Goal: Task Accomplishment & Management: Manage account settings

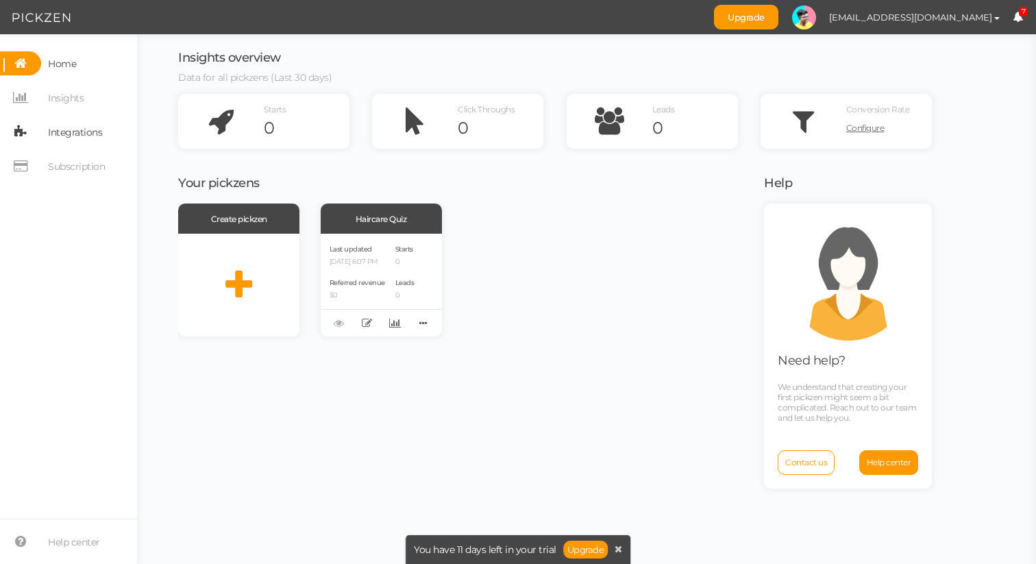
click at [102, 130] on link "Integrations" at bounding box center [68, 132] width 137 height 24
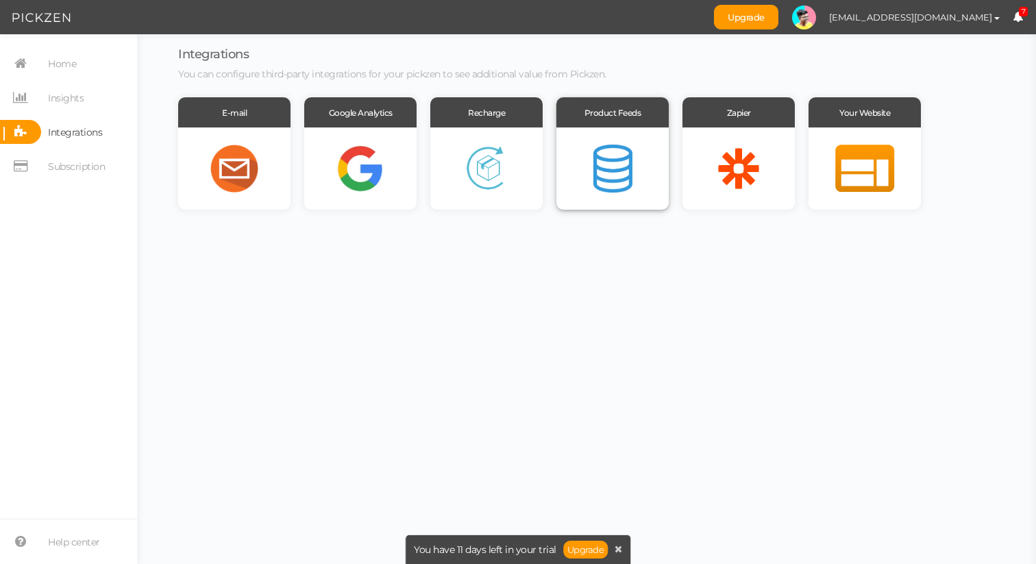
click at [632, 174] on div at bounding box center [612, 168] width 112 height 82
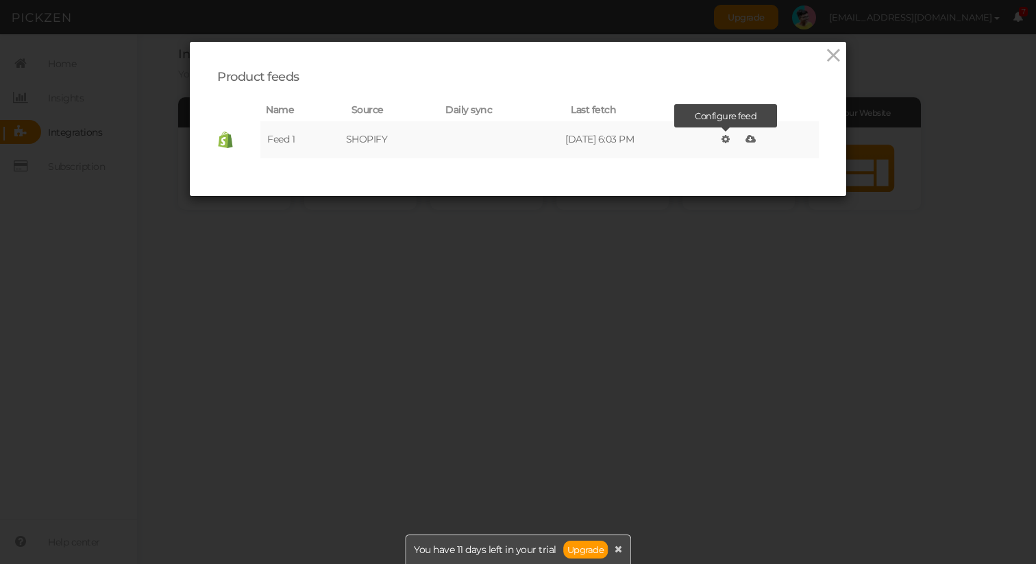
click at [733, 139] on link at bounding box center [725, 138] width 15 height 19
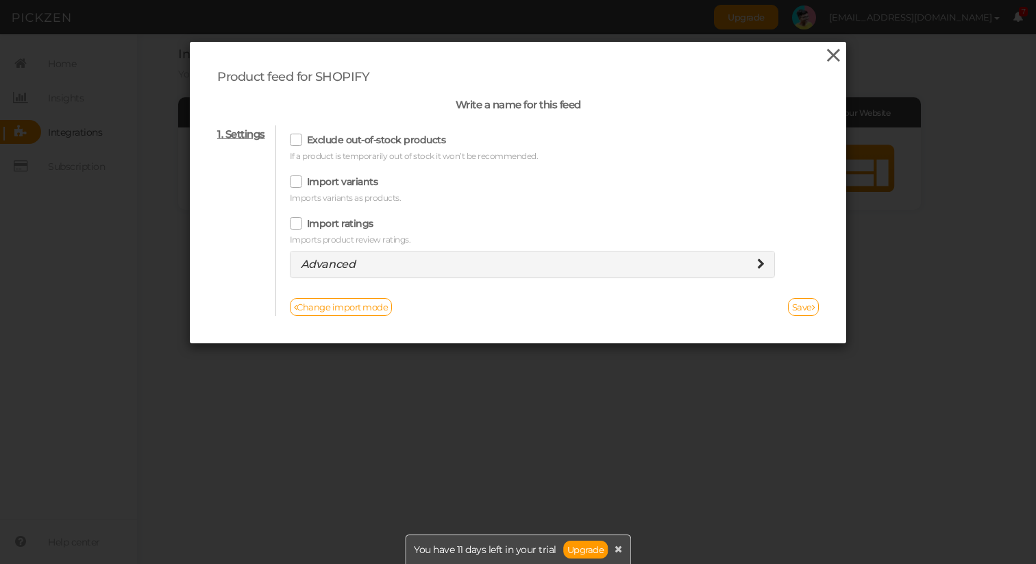
click at [830, 58] on icon at bounding box center [833, 55] width 20 height 21
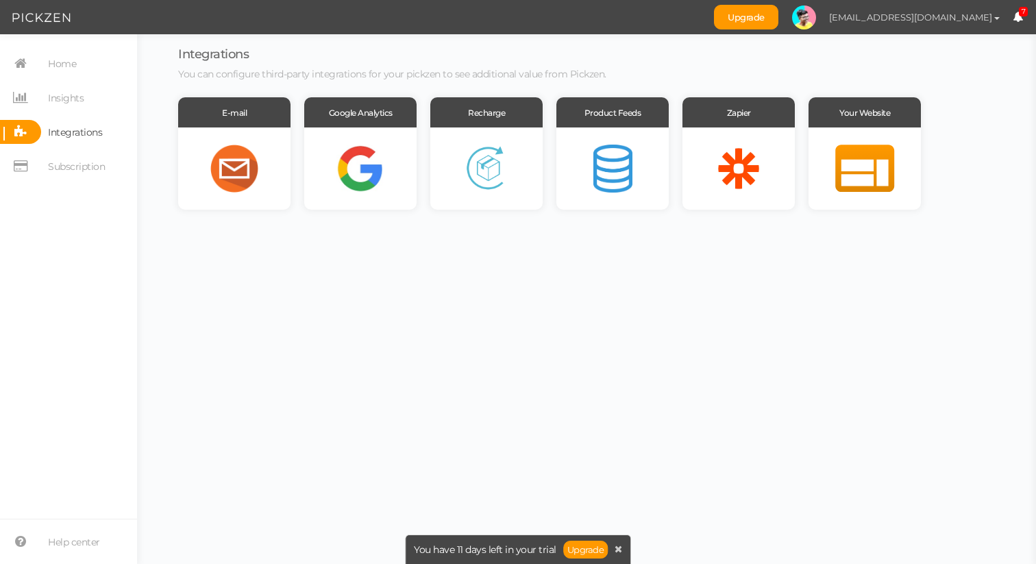
click at [956, 14] on span "[EMAIL_ADDRESS][DOMAIN_NAME]" at bounding box center [910, 17] width 163 height 11
click at [956, 35] on link "Preferences" at bounding box center [958, 41] width 108 height 14
select select "Europe/[GEOGRAPHIC_DATA]"
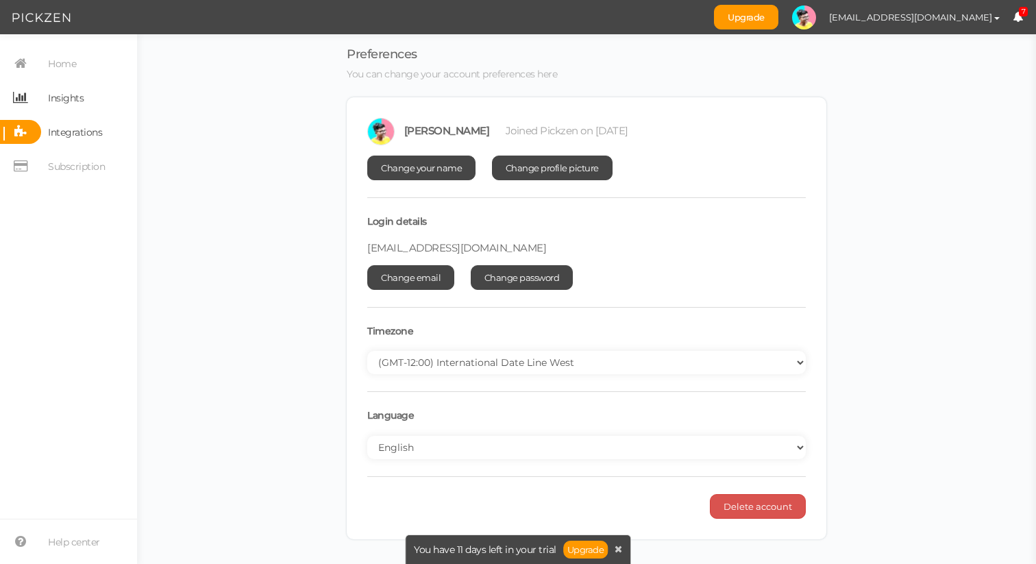
click at [74, 94] on span "Insights" at bounding box center [66, 98] width 36 height 22
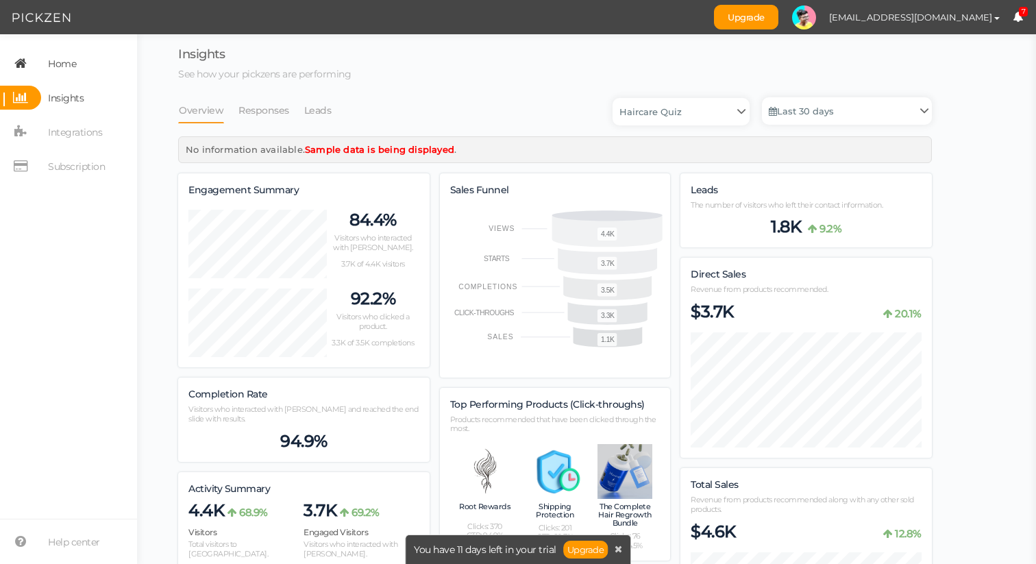
click at [73, 56] on span "Home" at bounding box center [62, 64] width 28 height 22
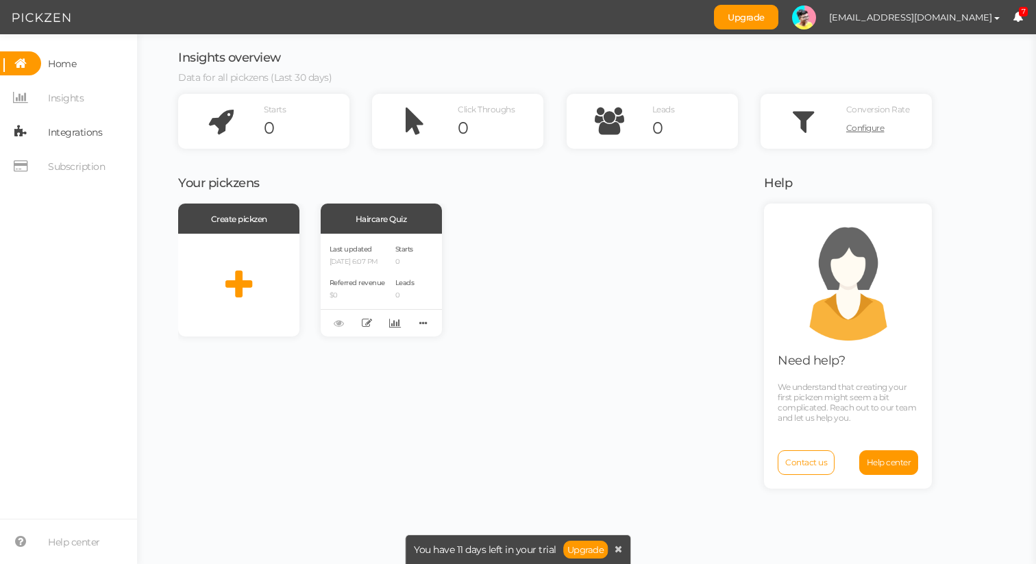
click at [56, 130] on span "Integrations" at bounding box center [75, 132] width 54 height 22
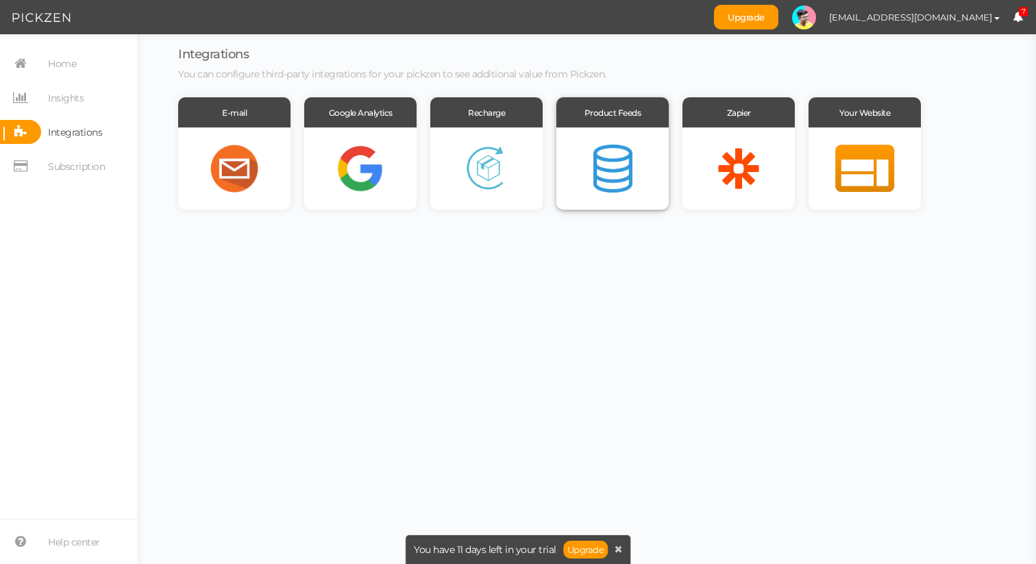
click at [608, 124] on div "Product Feeds" at bounding box center [612, 112] width 112 height 30
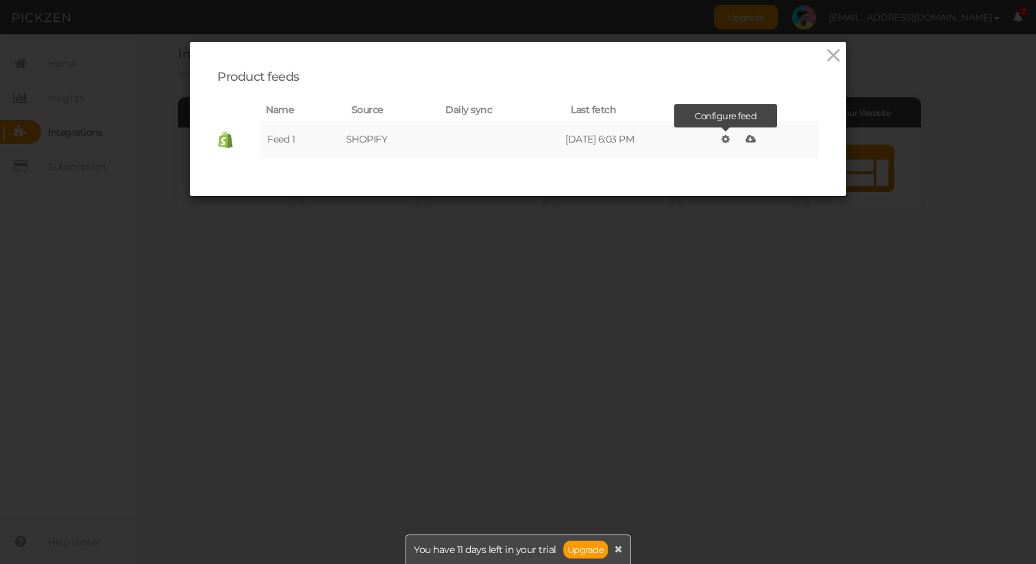
click at [730, 139] on icon at bounding box center [725, 139] width 8 height 10
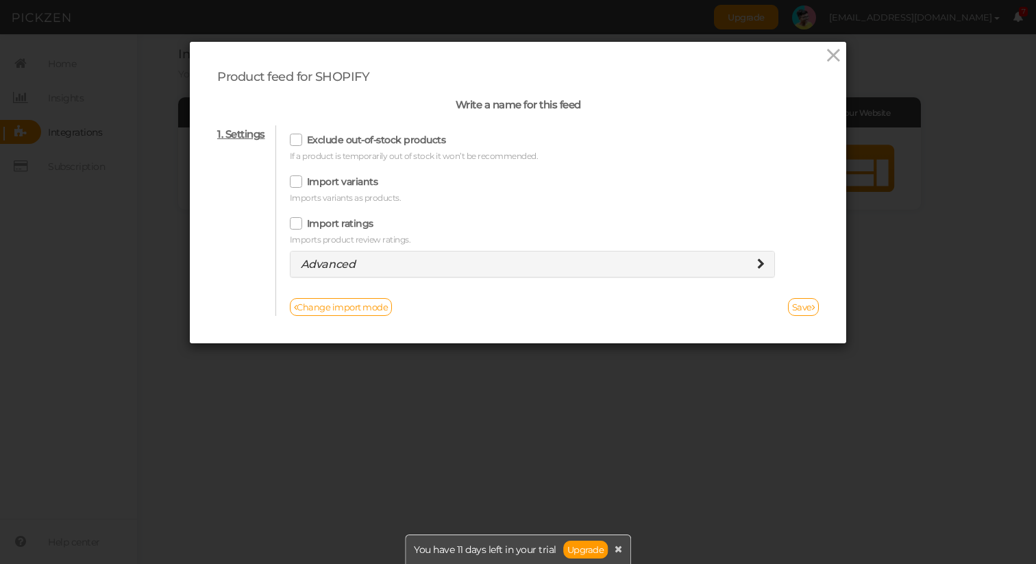
click at [683, 253] on div "Advanced" at bounding box center [532, 264] width 484 height 26
click at [683, 261] on h4 "Advanced" at bounding box center [533, 264] width 464 height 12
click at [357, 307] on link "Change import mode" at bounding box center [341, 307] width 103 height 18
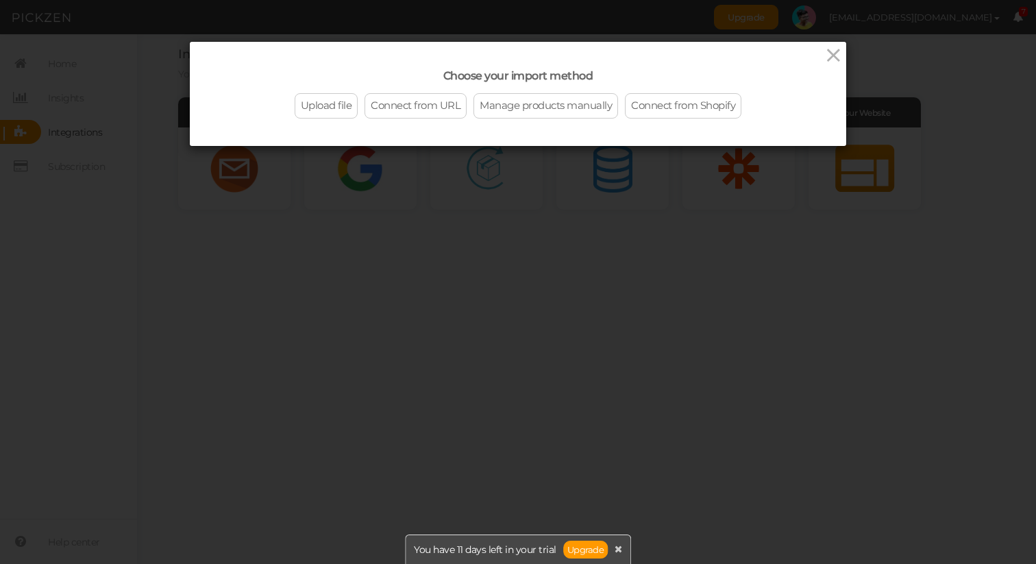
click at [357, 307] on div "Choose your import method Upload file Connect from URL Manage products manually…" at bounding box center [518, 282] width 1036 height 564
click at [835, 57] on icon at bounding box center [833, 55] width 20 height 21
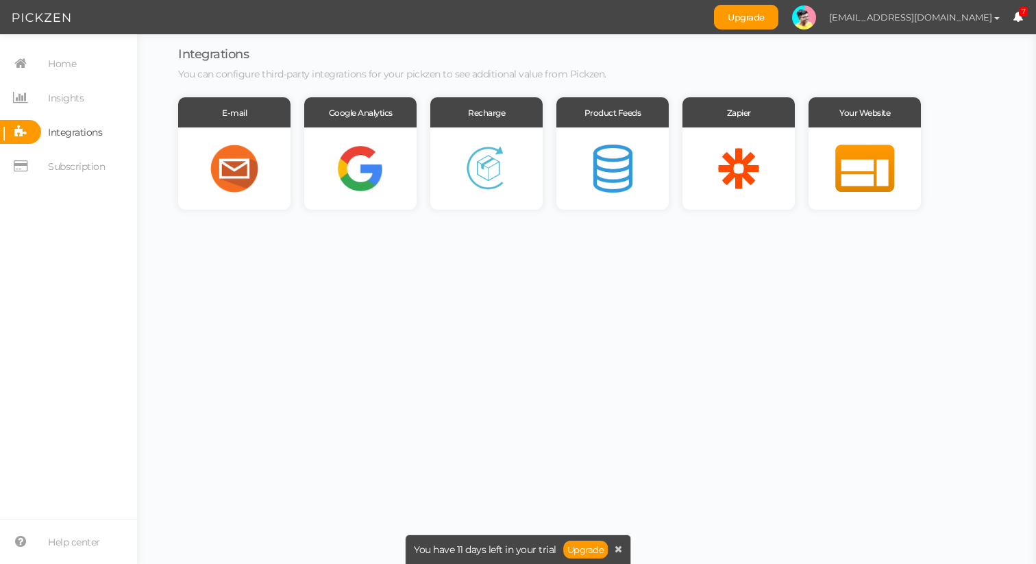
click at [899, 16] on span "[EMAIL_ADDRESS][DOMAIN_NAME]" at bounding box center [910, 17] width 163 height 11
click at [932, 36] on link "Preferences" at bounding box center [958, 41] width 108 height 14
select select "Europe/[GEOGRAPHIC_DATA]"
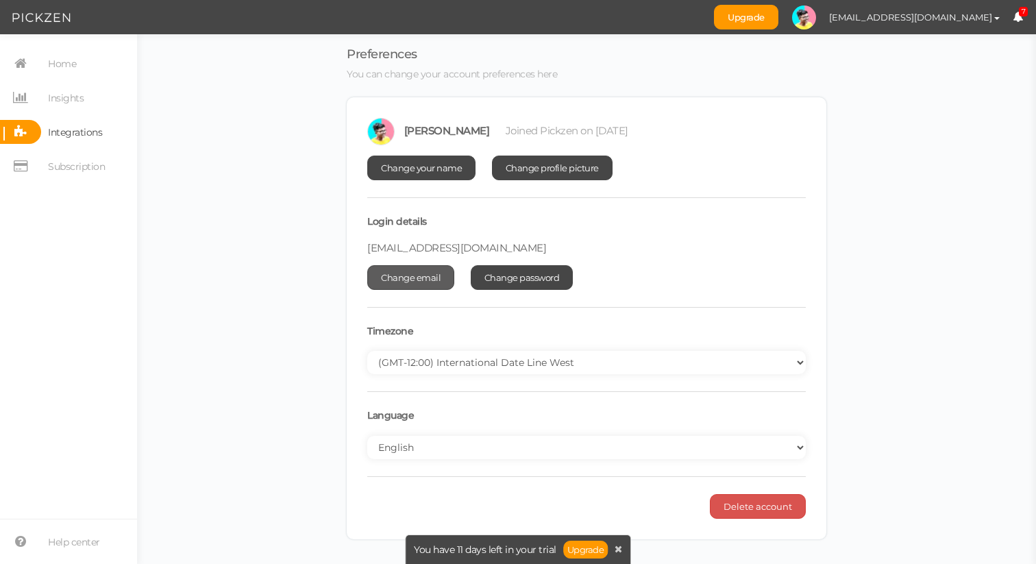
click at [408, 266] on link "Change email" at bounding box center [410, 277] width 87 height 25
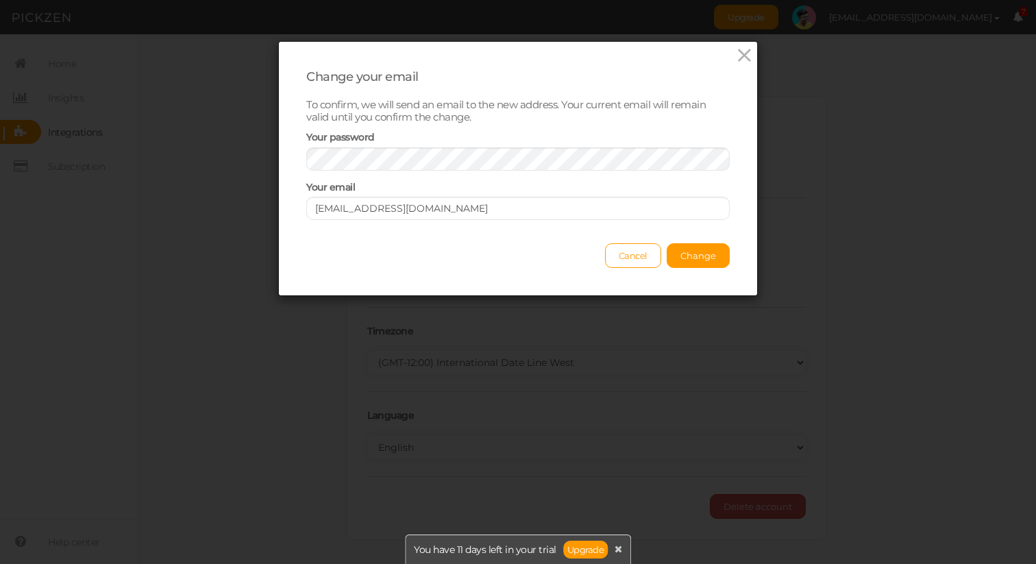
click at [787, 240] on div "Change your email To confirm, we will send an email to the new address. Your cu…" at bounding box center [518, 282] width 1036 height 564
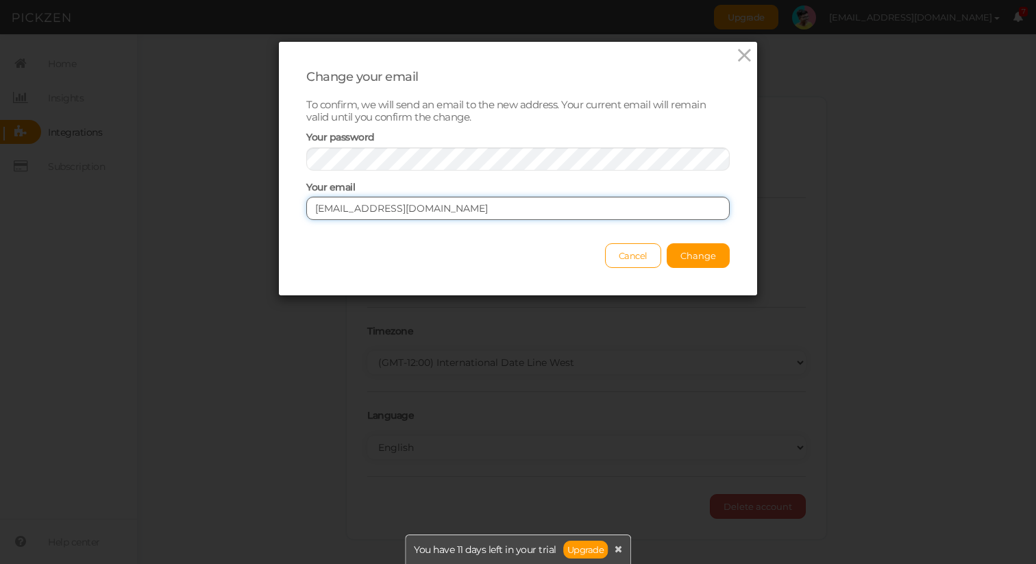
click at [448, 205] on input "[EMAIL_ADDRESS][DOMAIN_NAME]" at bounding box center [517, 208] width 423 height 23
paste input "[EMAIL_ADDRESS][DOMAIN_NAME]"
type input "[EMAIL_ADDRESS][DOMAIN_NAME]"
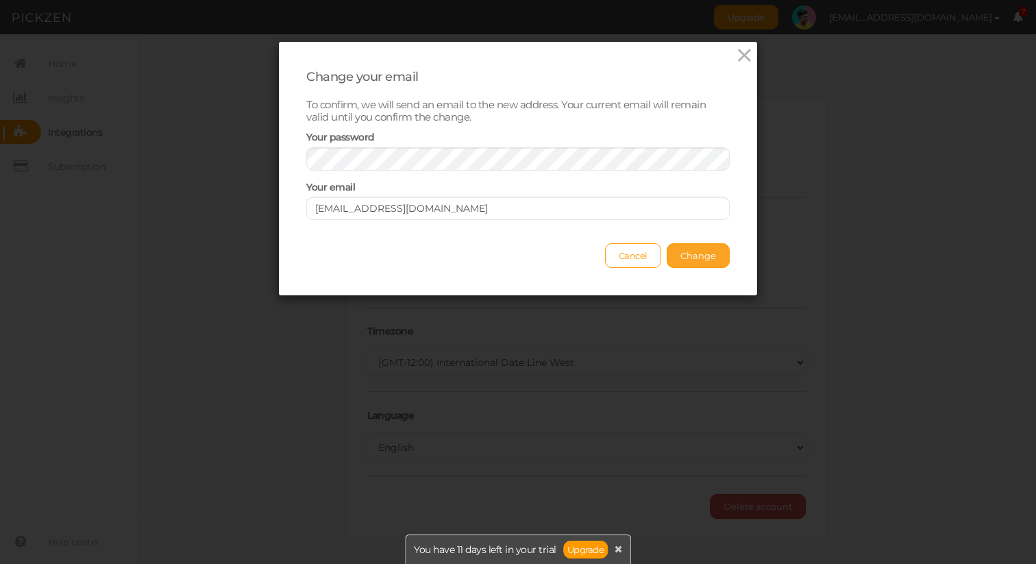
click at [704, 256] on span "Change" at bounding box center [698, 255] width 36 height 11
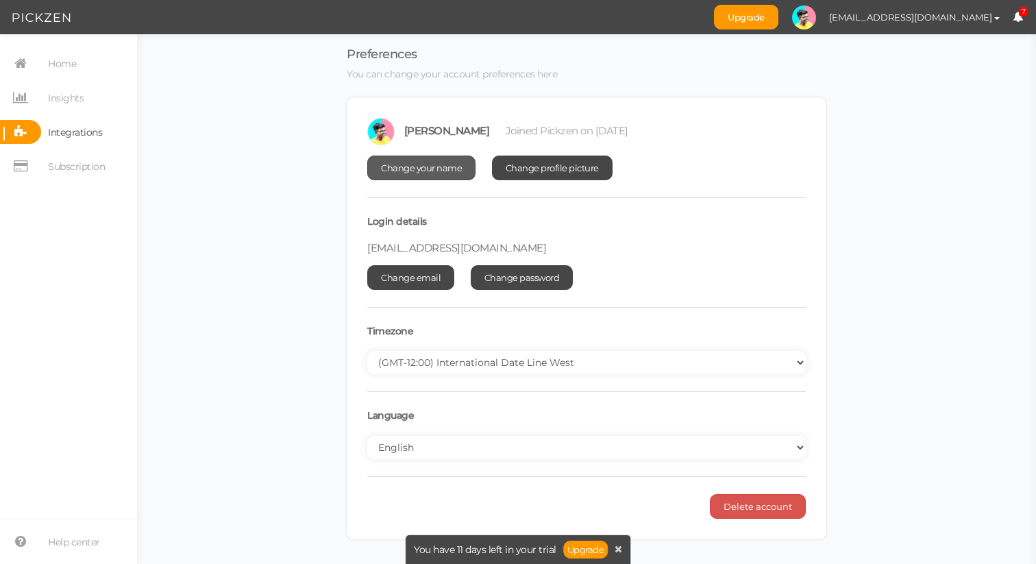
click at [462, 170] on link "Change your name" at bounding box center [421, 168] width 108 height 25
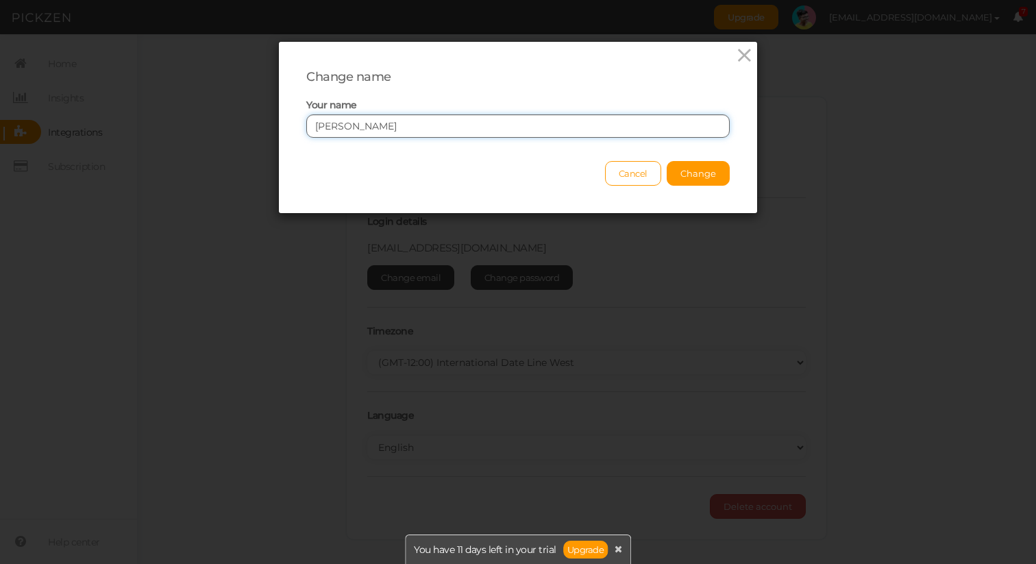
click at [484, 128] on input "Bhaskar Roy" at bounding box center [517, 125] width 423 height 23
type input "Beowulf"
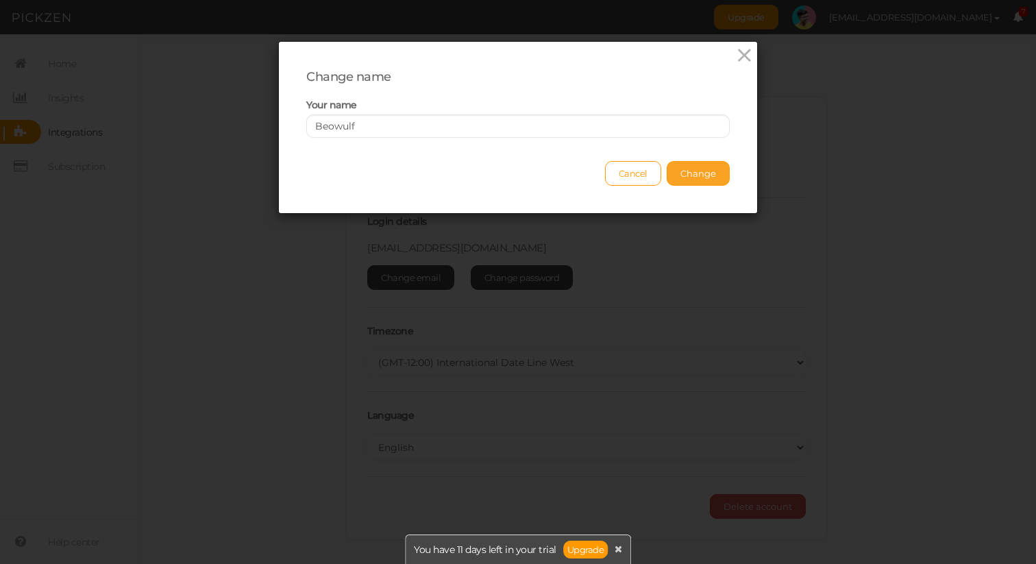
click at [711, 171] on span "Change" at bounding box center [698, 173] width 36 height 11
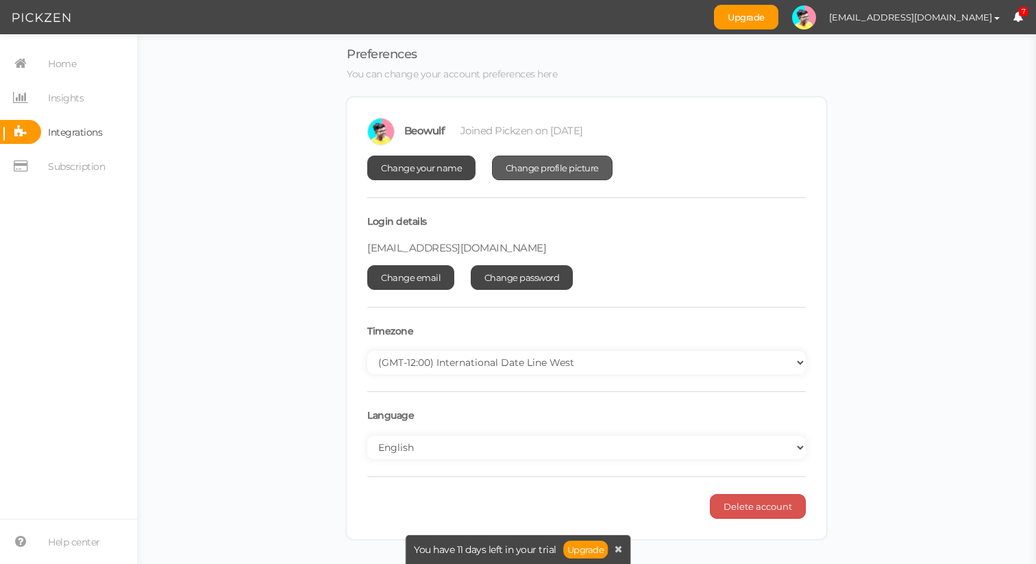
click at [541, 171] on span "Change profile picture" at bounding box center [552, 167] width 93 height 11
click at [427, 283] on link "Change email" at bounding box center [410, 277] width 87 height 25
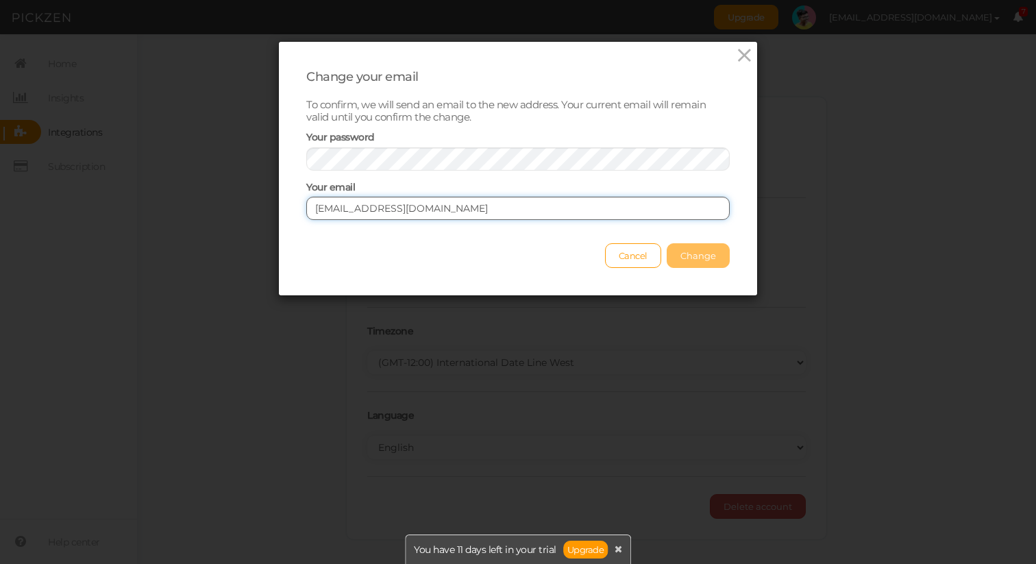
click at [465, 212] on input "[EMAIL_ADDRESS][DOMAIN_NAME]" at bounding box center [517, 208] width 423 height 23
paste input "[EMAIL_ADDRESS][DOMAIN_NAME]"
type input "[EMAIL_ADDRESS][DOMAIN_NAME]"
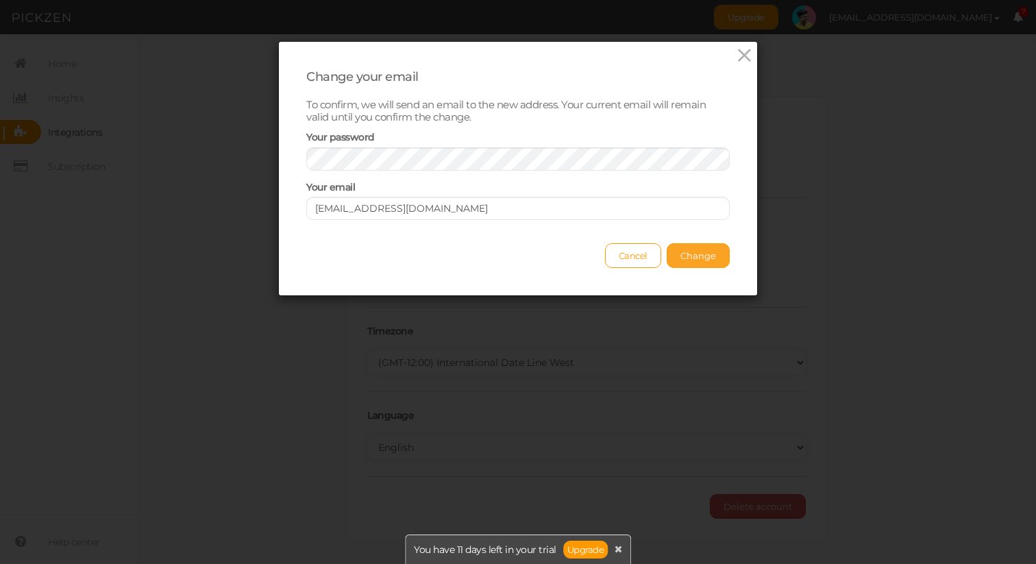
click at [699, 249] on button "Change" at bounding box center [698, 255] width 63 height 25
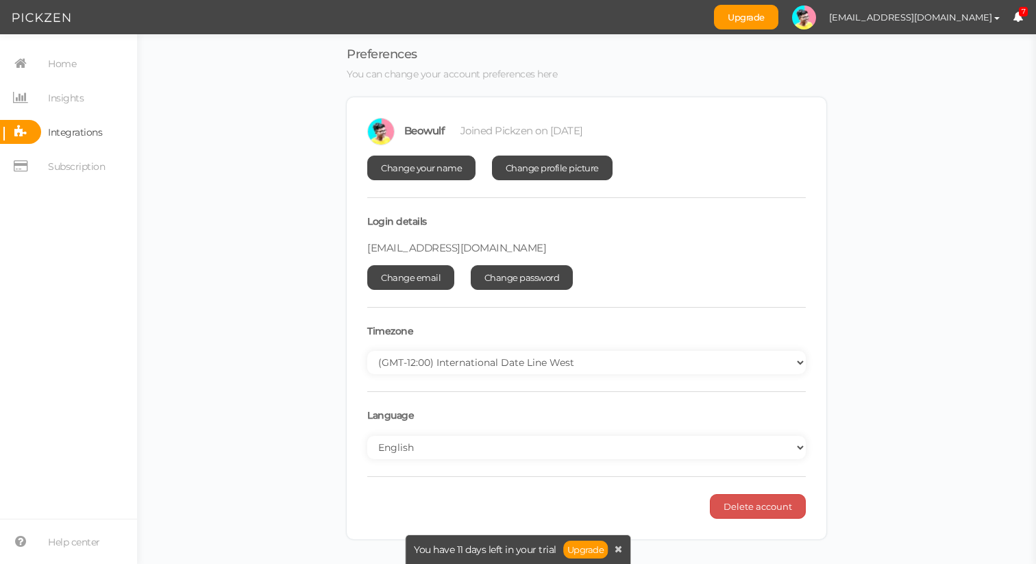
click at [750, 250] on div "[EMAIL_ADDRESS][DOMAIN_NAME]" at bounding box center [586, 248] width 438 height 13
select select "Europe/[GEOGRAPHIC_DATA]"
click at [960, 9] on button "[EMAIL_ADDRESS][DOMAIN_NAME]" at bounding box center [914, 16] width 197 height 23
click at [942, 38] on span "Preferences" at bounding box center [955, 41] width 46 height 10
click at [417, 277] on span "Change email" at bounding box center [411, 277] width 60 height 11
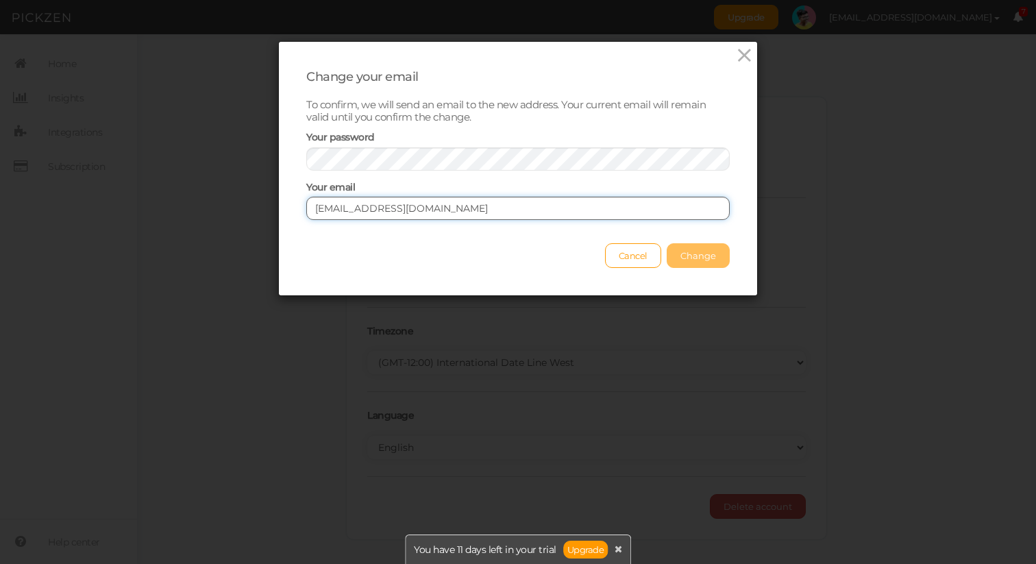
click at [438, 207] on input "[EMAIL_ADDRESS][DOMAIN_NAME]" at bounding box center [517, 208] width 423 height 23
paste input "[EMAIL_ADDRESS][DOMAIN_NAME]"
type input "[EMAIL_ADDRESS][DOMAIN_NAME]"
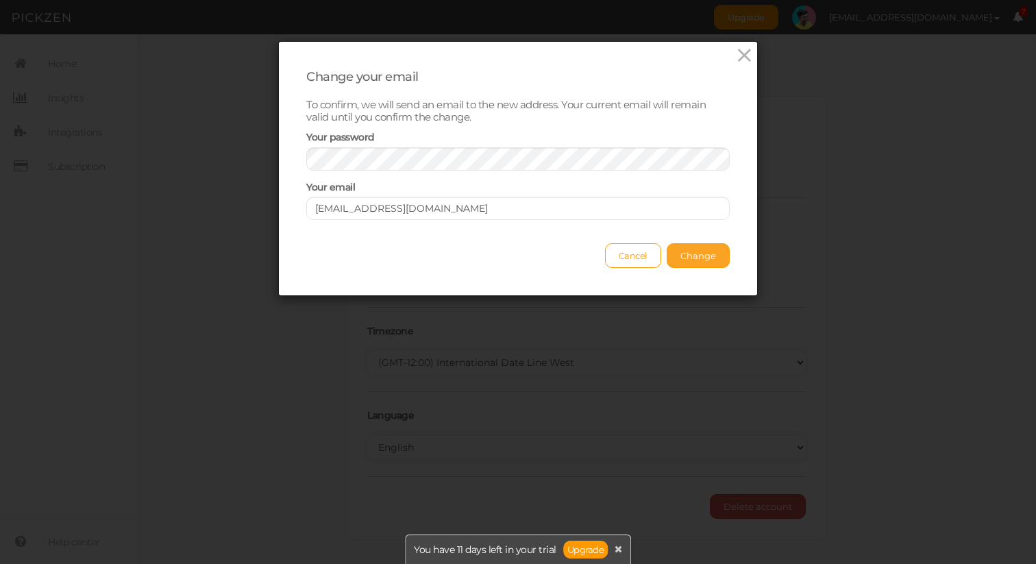
click at [681, 255] on span "Change" at bounding box center [698, 255] width 36 height 11
